Goal: Information Seeking & Learning: Learn about a topic

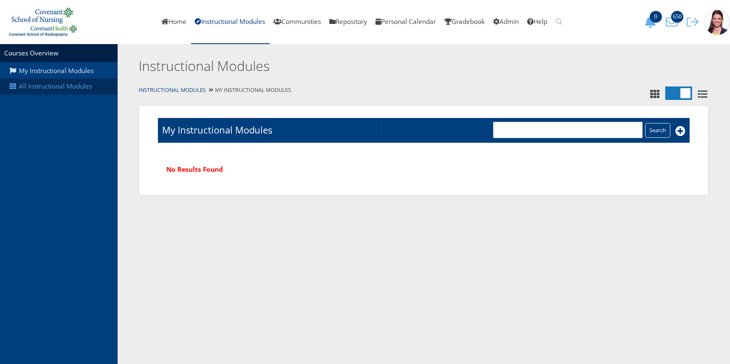
click at [47, 91] on link "All Instructional Modules" at bounding box center [59, 87] width 118 height 16
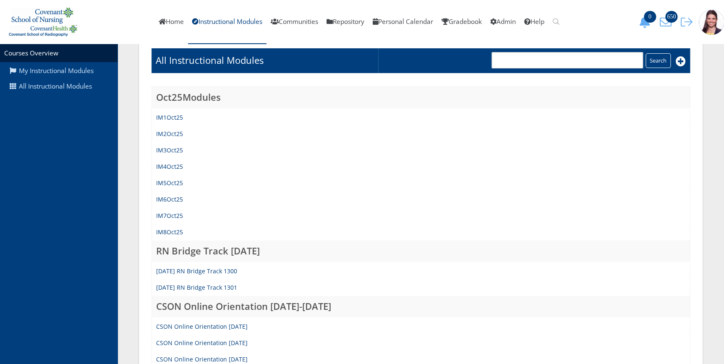
scroll to position [229, 0]
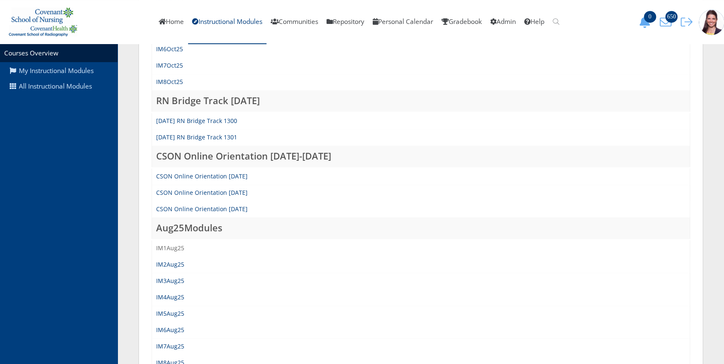
click at [172, 249] on link "IM1Aug25" at bounding box center [170, 248] width 28 height 8
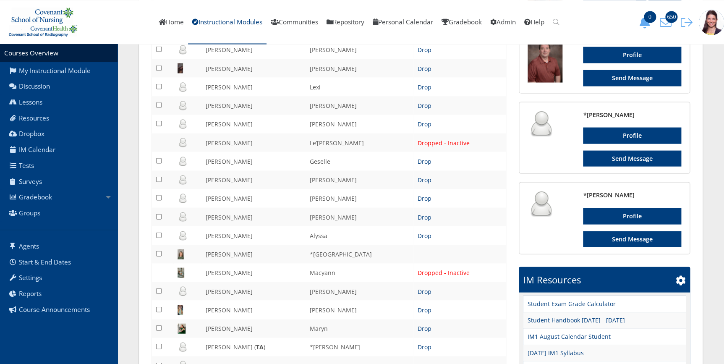
scroll to position [884, 0]
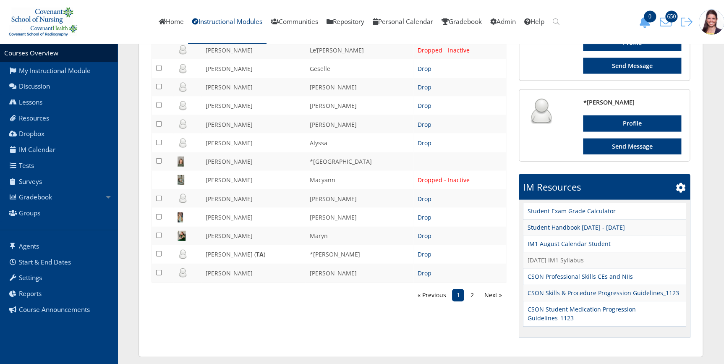
click at [568, 264] on link "August, 2025 IM1 Syllabus" at bounding box center [555, 260] width 56 height 9
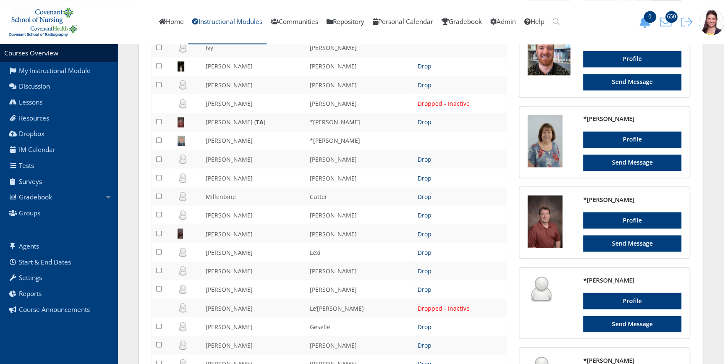
scroll to position [464, 0]
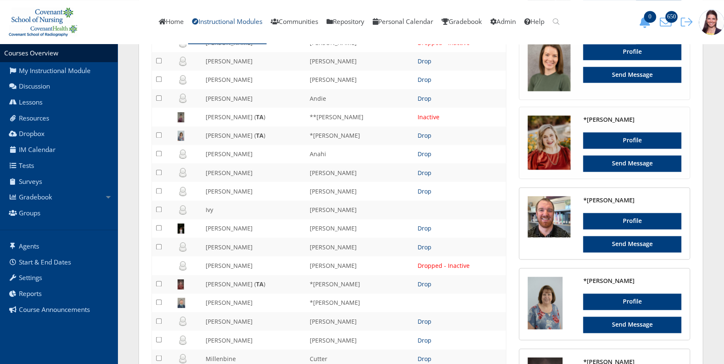
click at [226, 18] on link "Instructional Modules" at bounding box center [227, 22] width 79 height 44
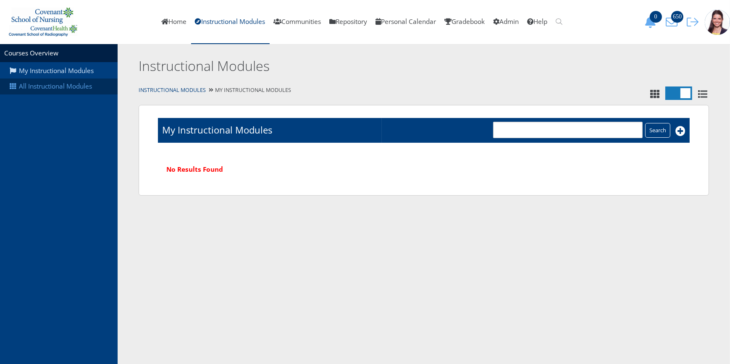
click at [84, 85] on link "All Instructional Modules" at bounding box center [59, 87] width 118 height 16
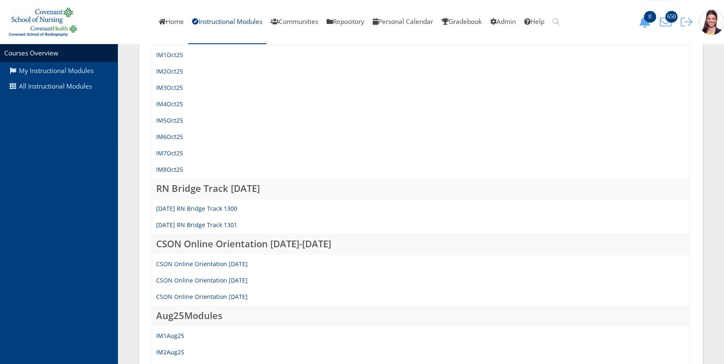
scroll to position [267, 0]
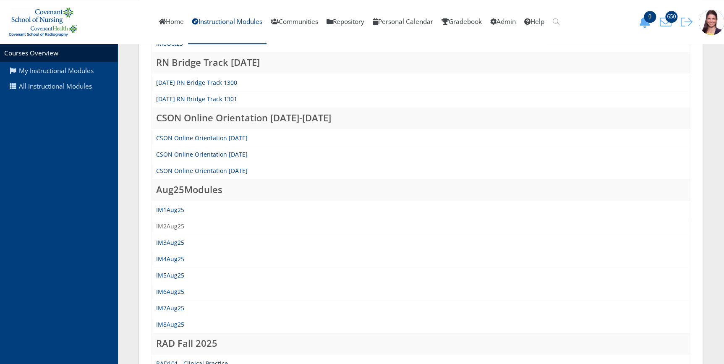
click at [172, 223] on link "IM2Aug25" at bounding box center [170, 226] width 28 height 8
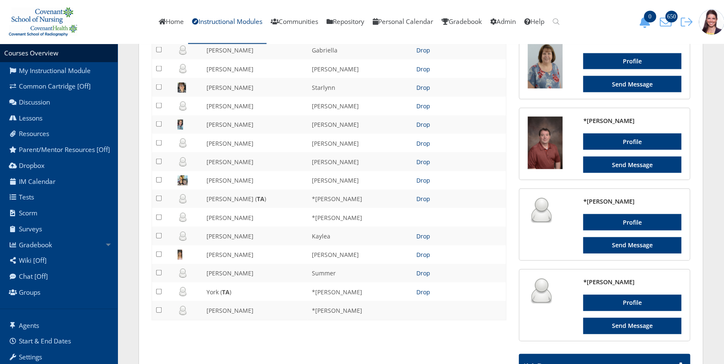
scroll to position [1002, 0]
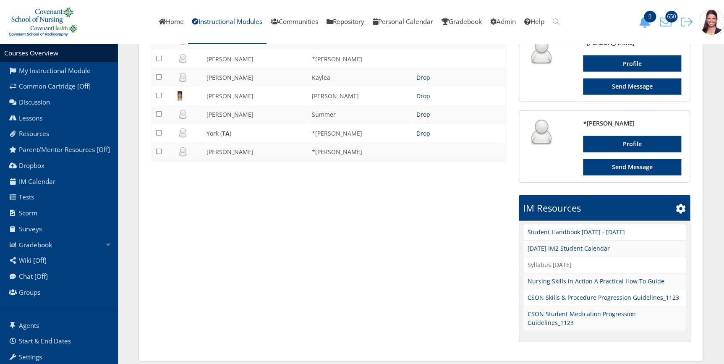
click at [552, 265] on link "Syllabus Aug25" at bounding box center [549, 264] width 44 height 9
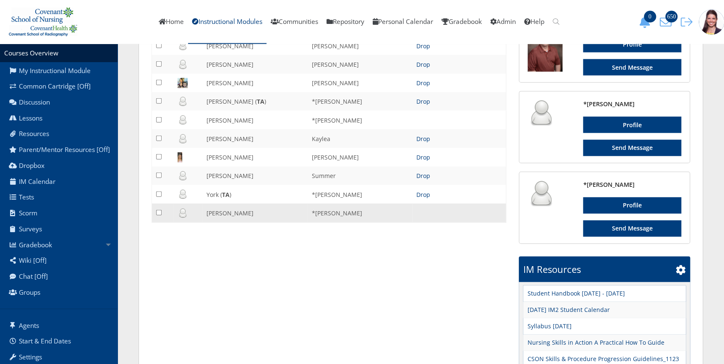
scroll to position [773, 0]
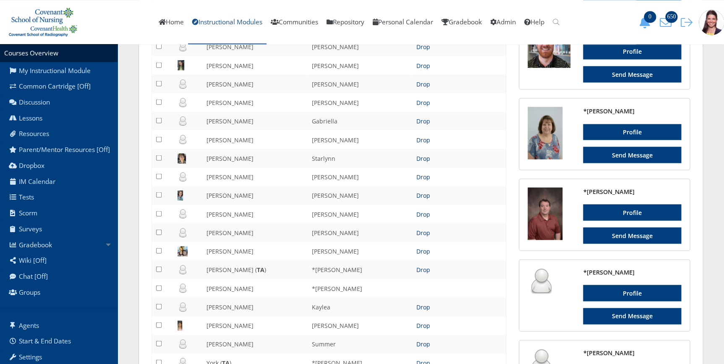
click at [225, 15] on link "Instructional Modules" at bounding box center [227, 22] width 79 height 44
click at [225, 22] on link "Instructional Modules" at bounding box center [227, 22] width 79 height 44
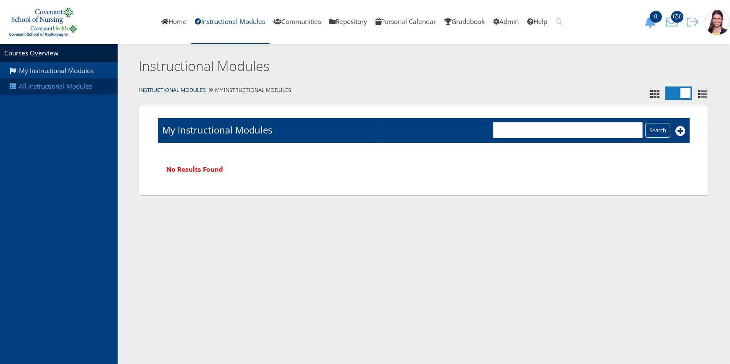
click at [69, 89] on link "All Instructional Modules" at bounding box center [59, 87] width 118 height 16
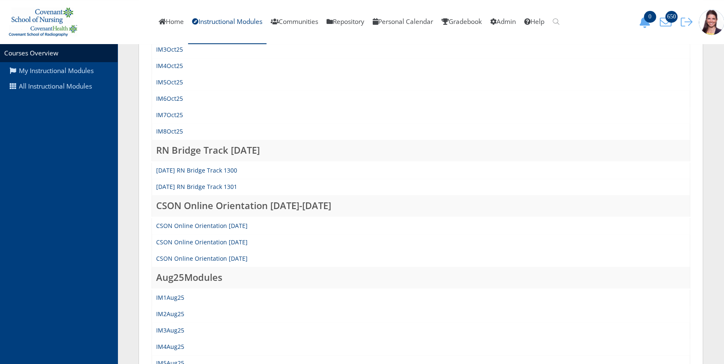
scroll to position [191, 0]
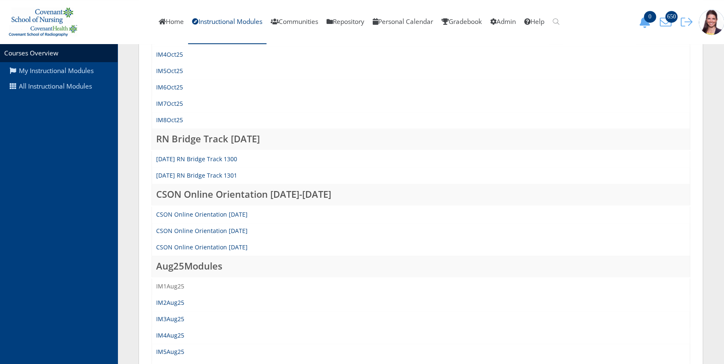
click at [168, 283] on link "IM1Aug25" at bounding box center [170, 286] width 28 height 8
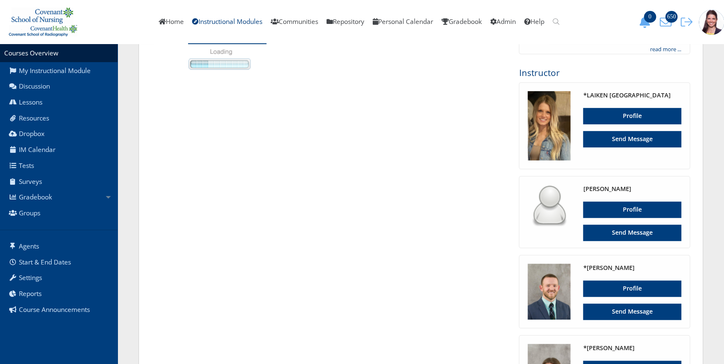
scroll to position [152, 0]
